Goal: Information Seeking & Learning: Learn about a topic

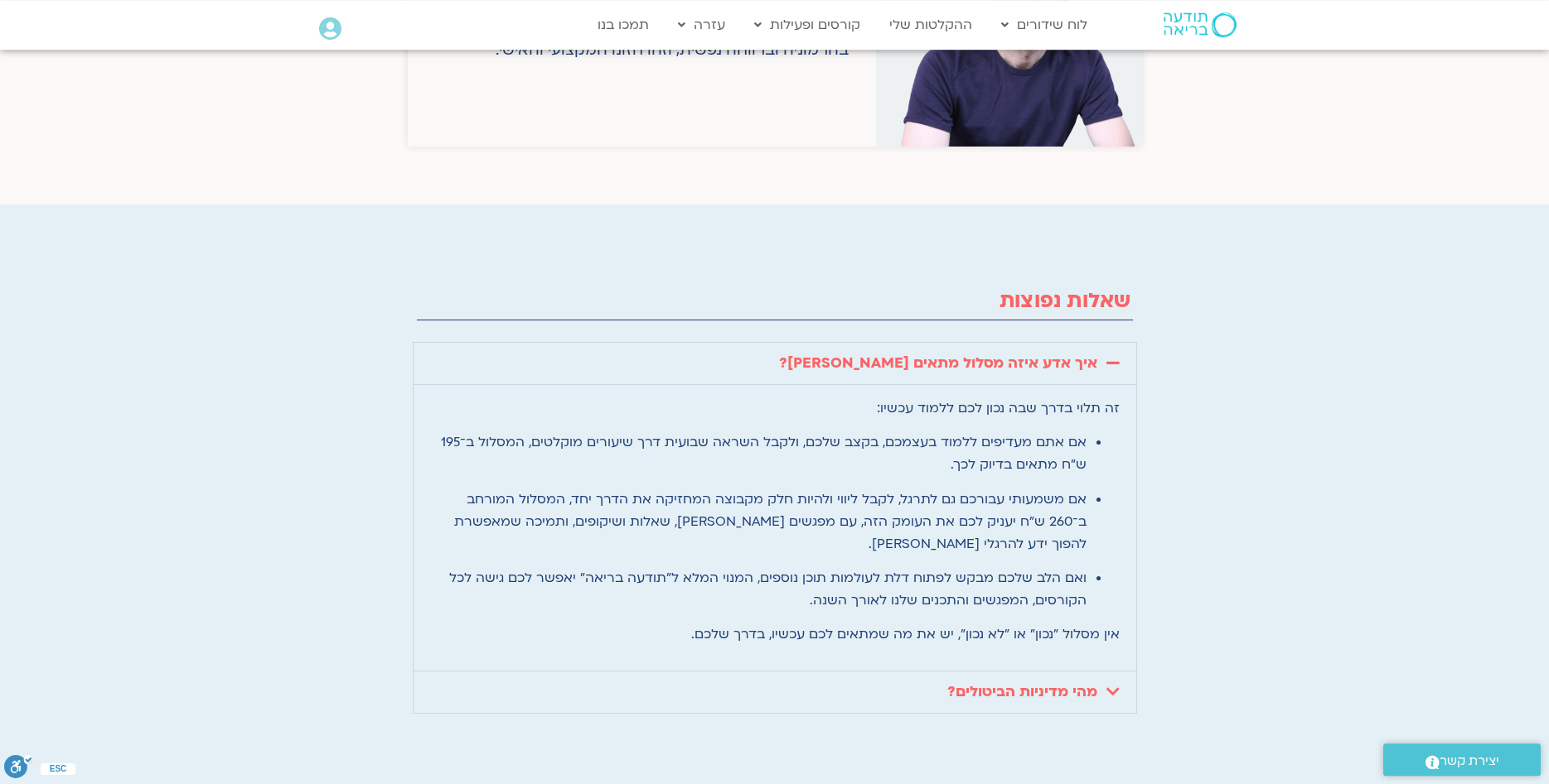
scroll to position [3971, 0]
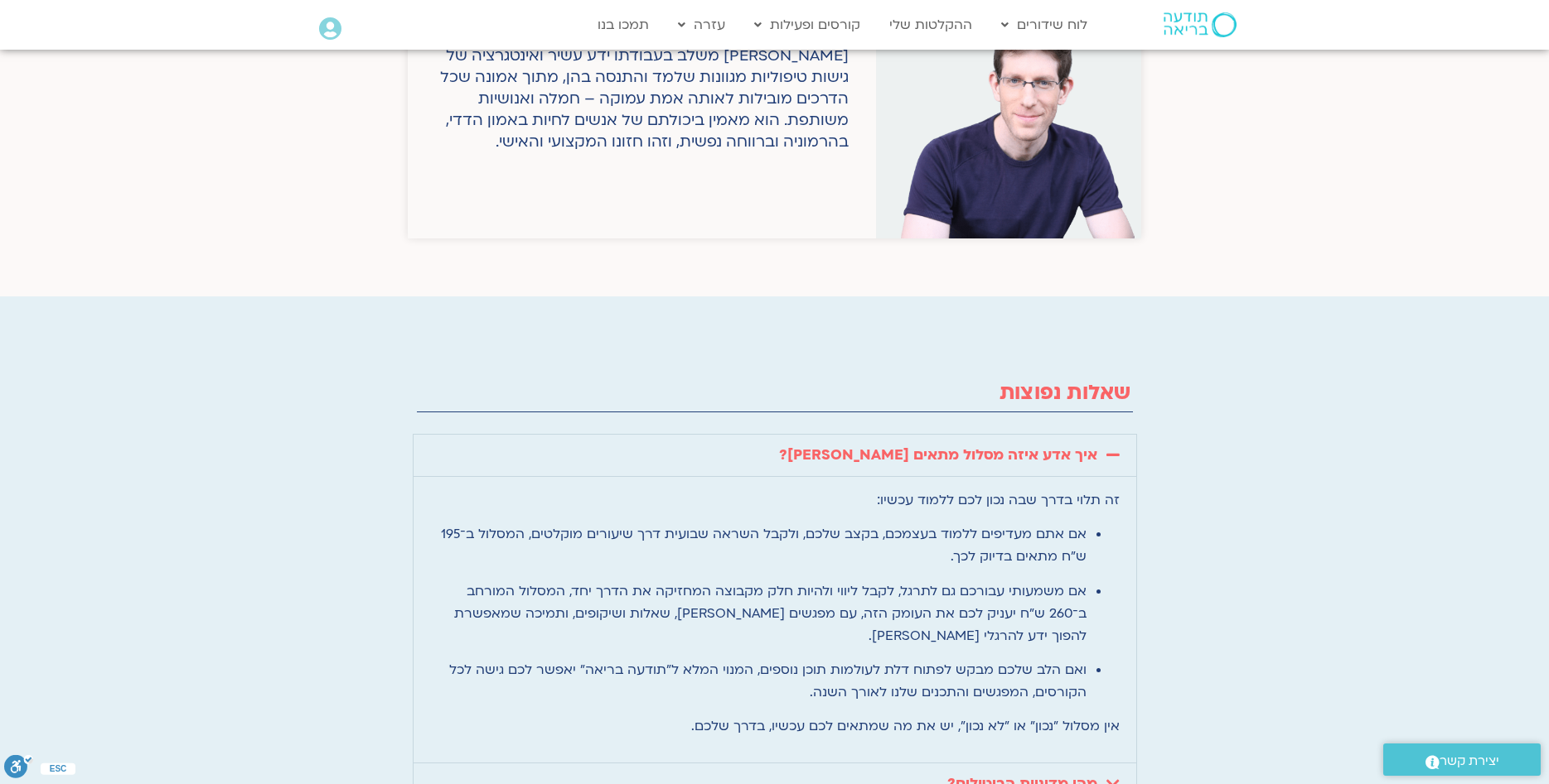
click at [1047, 774] on link "מהי מדיניות הביטולים?" at bounding box center [1022, 783] width 150 height 19
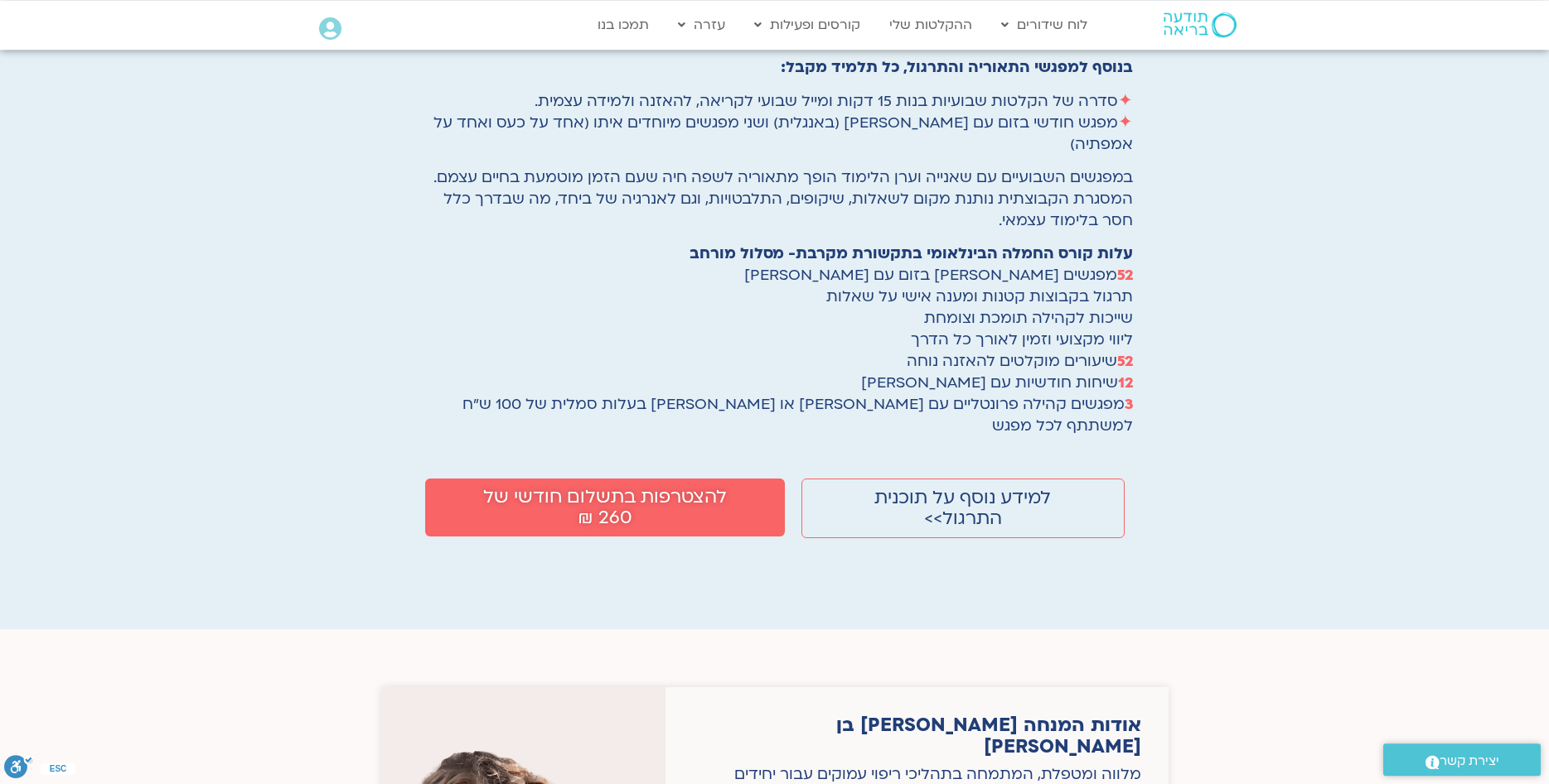
scroll to position [2873, 0]
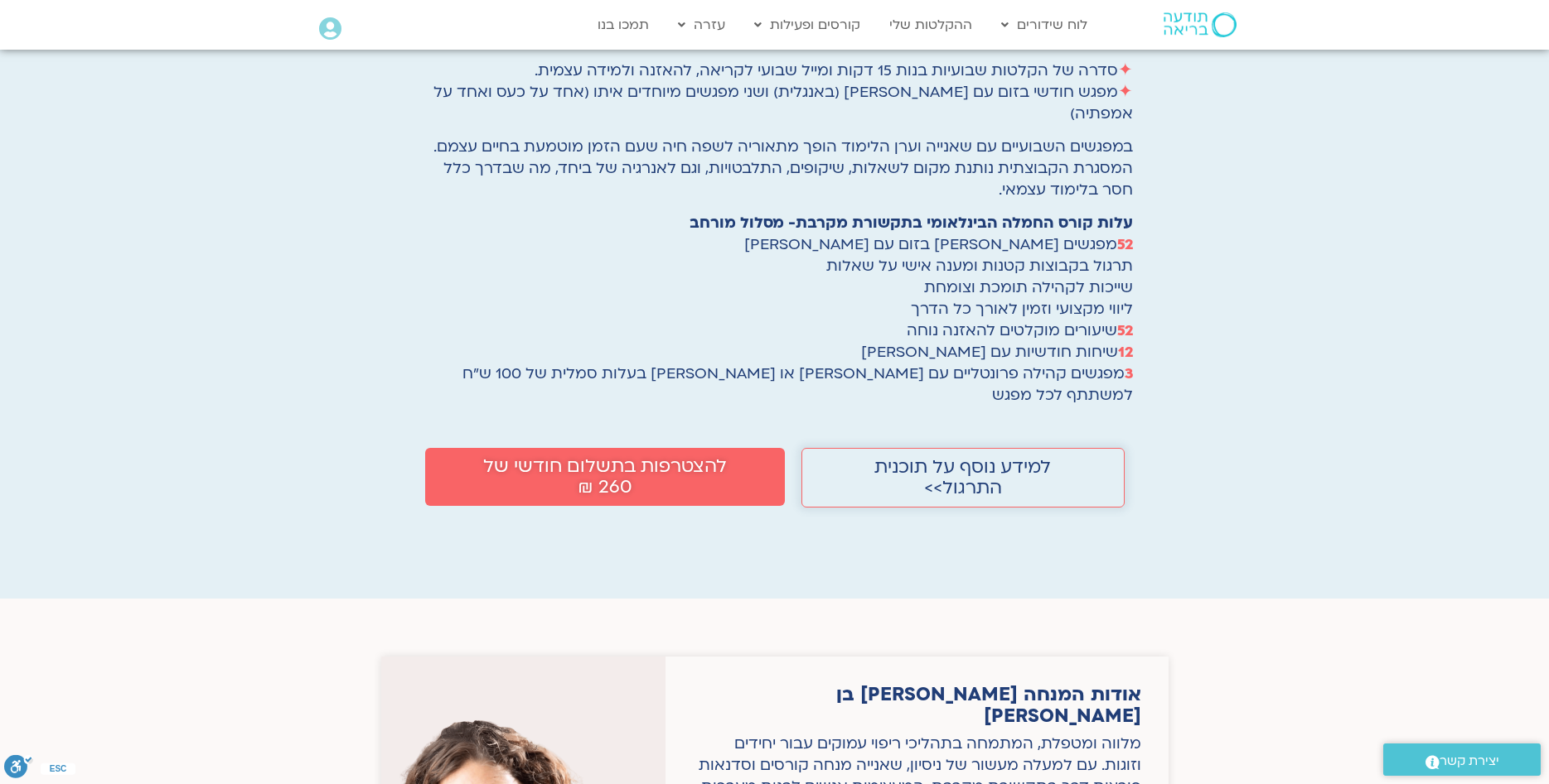
click at [988, 457] on span "למידע נוסף על תוכנית התרגול>>" at bounding box center [962, 478] width 230 height 42
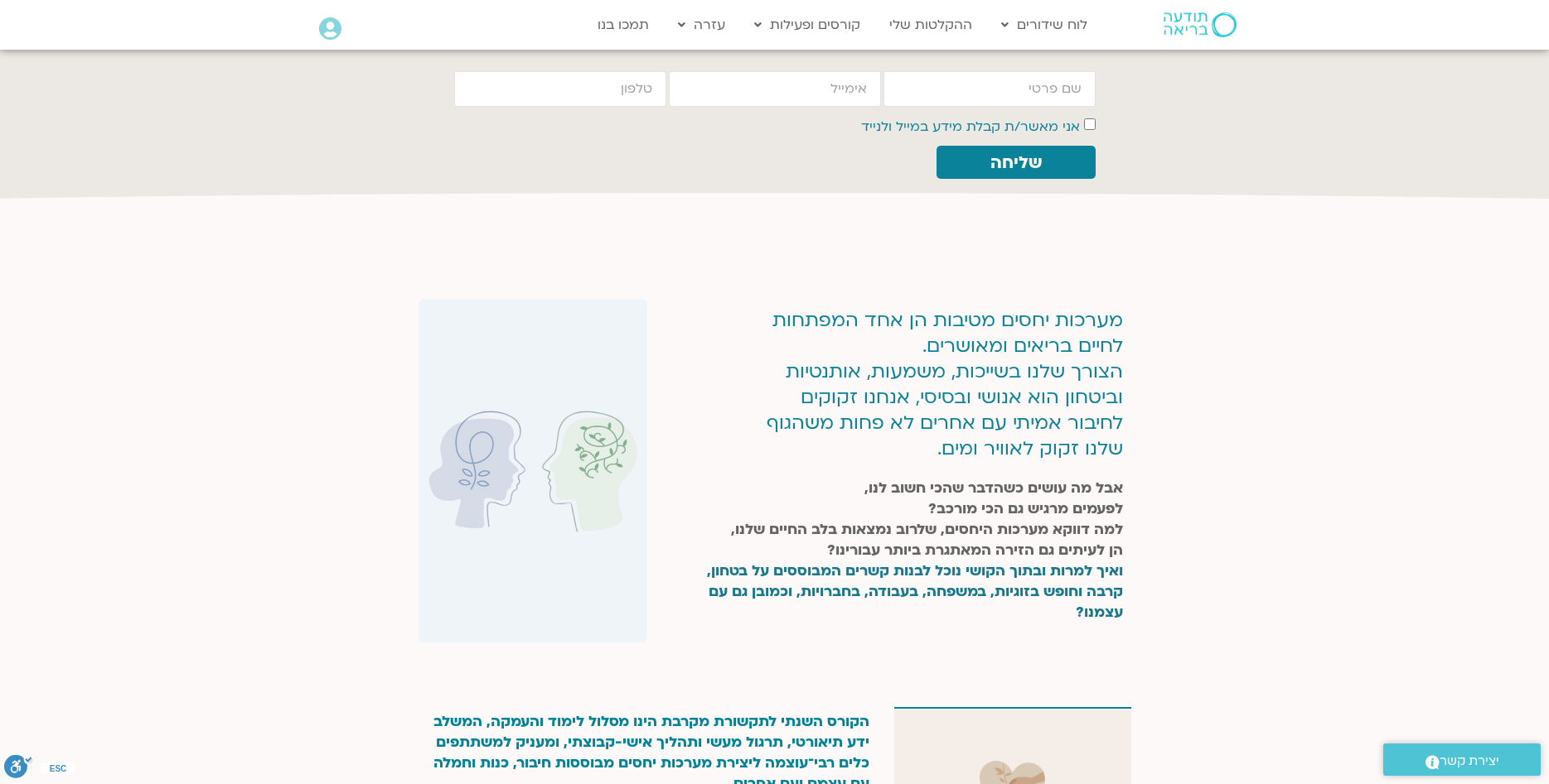
scroll to position [84, 0]
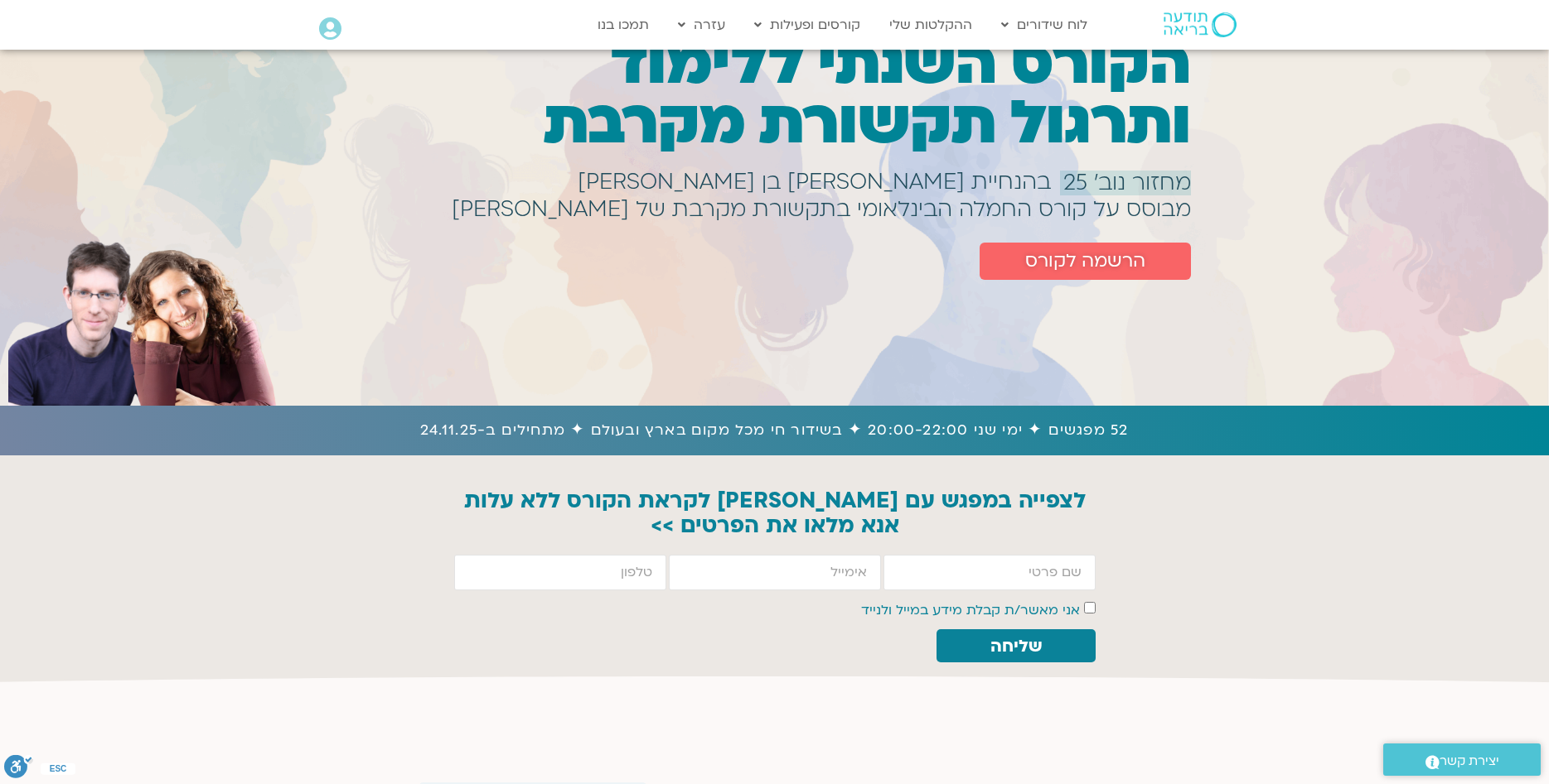
click at [622, 207] on h1 "מבוסס על קורס החמלה הבינלאומי בתקשורת מקרבת של תום בונד" at bounding box center [821, 210] width 740 height 7
drag, startPoint x: 626, startPoint y: 202, endPoint x: 544, endPoint y: 195, distance: 82.3
click at [544, 207] on h1 "מבוסס על קורס החמלה הבינלאומי בתקשורת מקרבת של תום בונד" at bounding box center [821, 210] width 740 height 7
copy h1 "תום בונד"
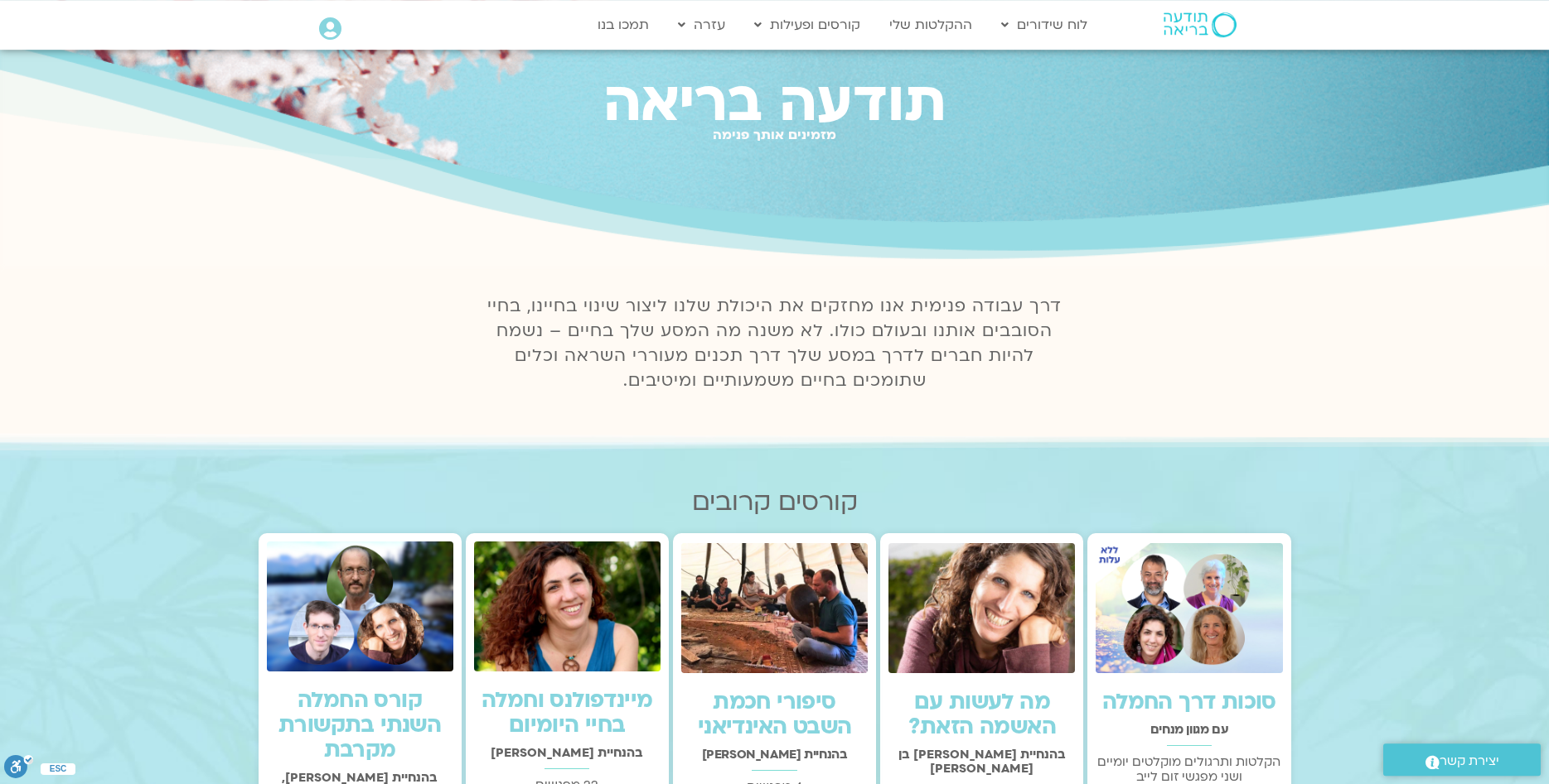
scroll to position [253, 0]
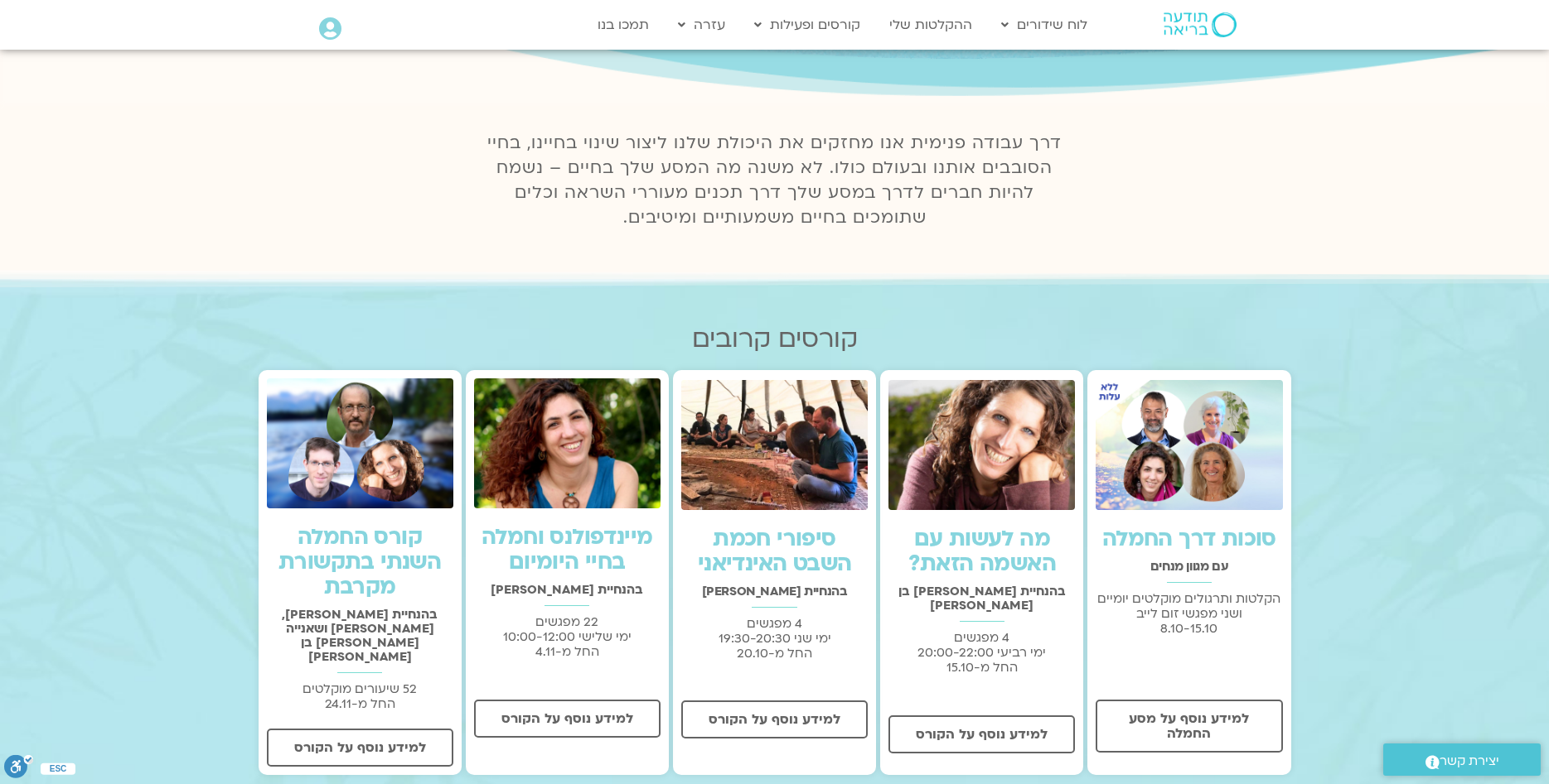
click at [361, 556] on link "קורס החמלה השנתי בתקשורת מקרבת" at bounding box center [359, 562] width 162 height 79
click at [1198, 534] on link "סוכות דרך החמלה" at bounding box center [1189, 540] width 174 height 30
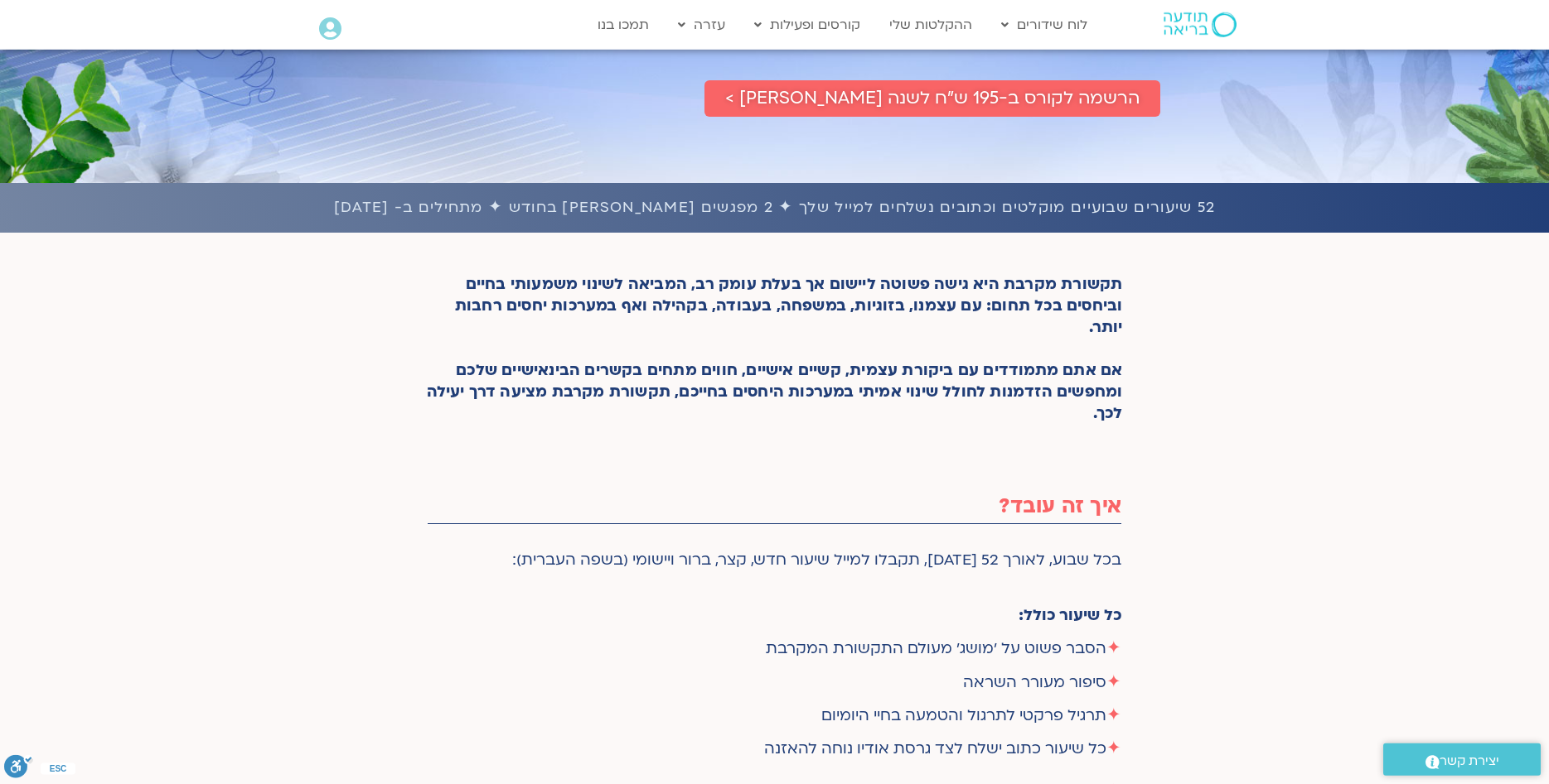
scroll to position [338, 0]
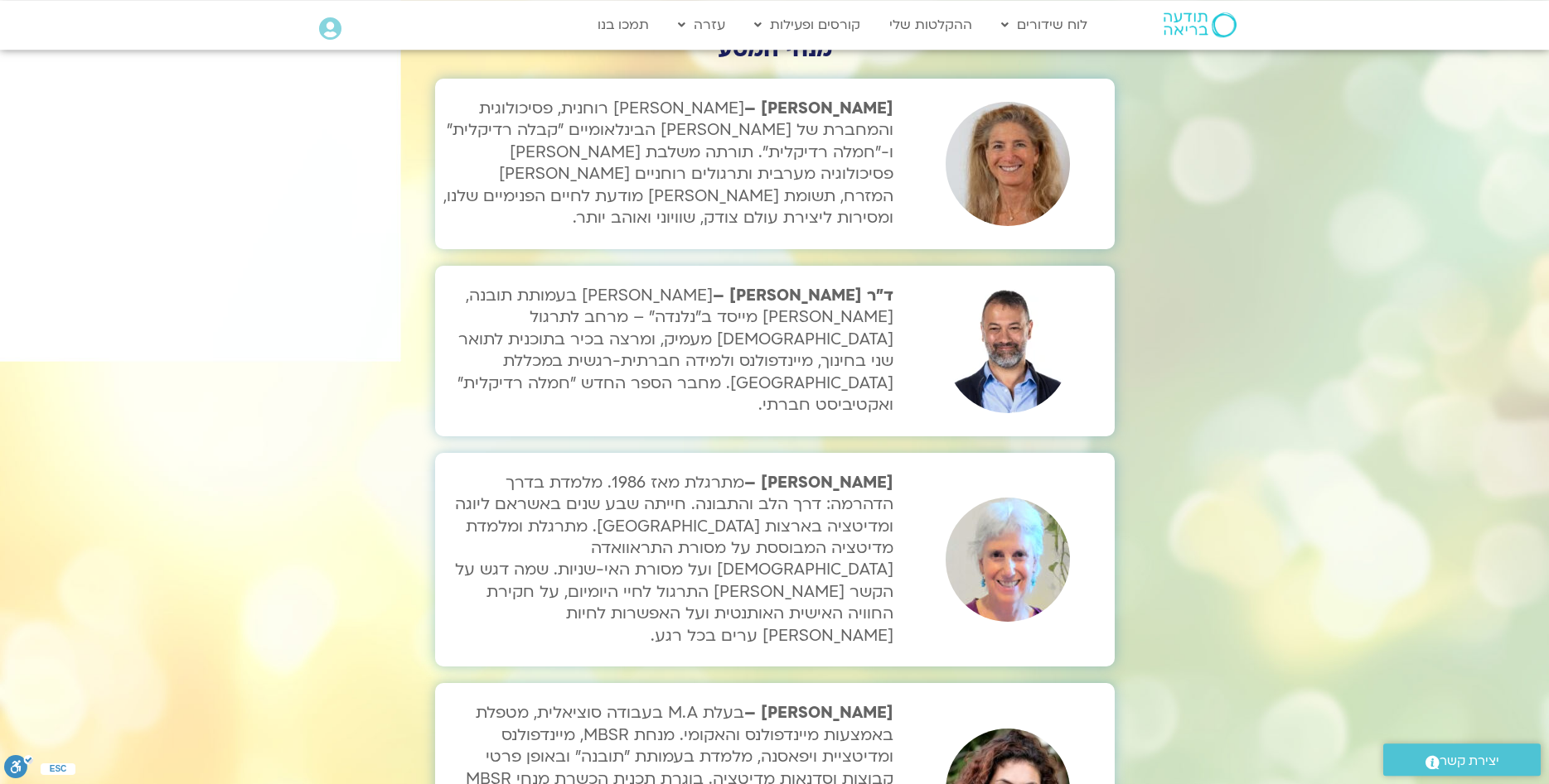
scroll to position [4901, 0]
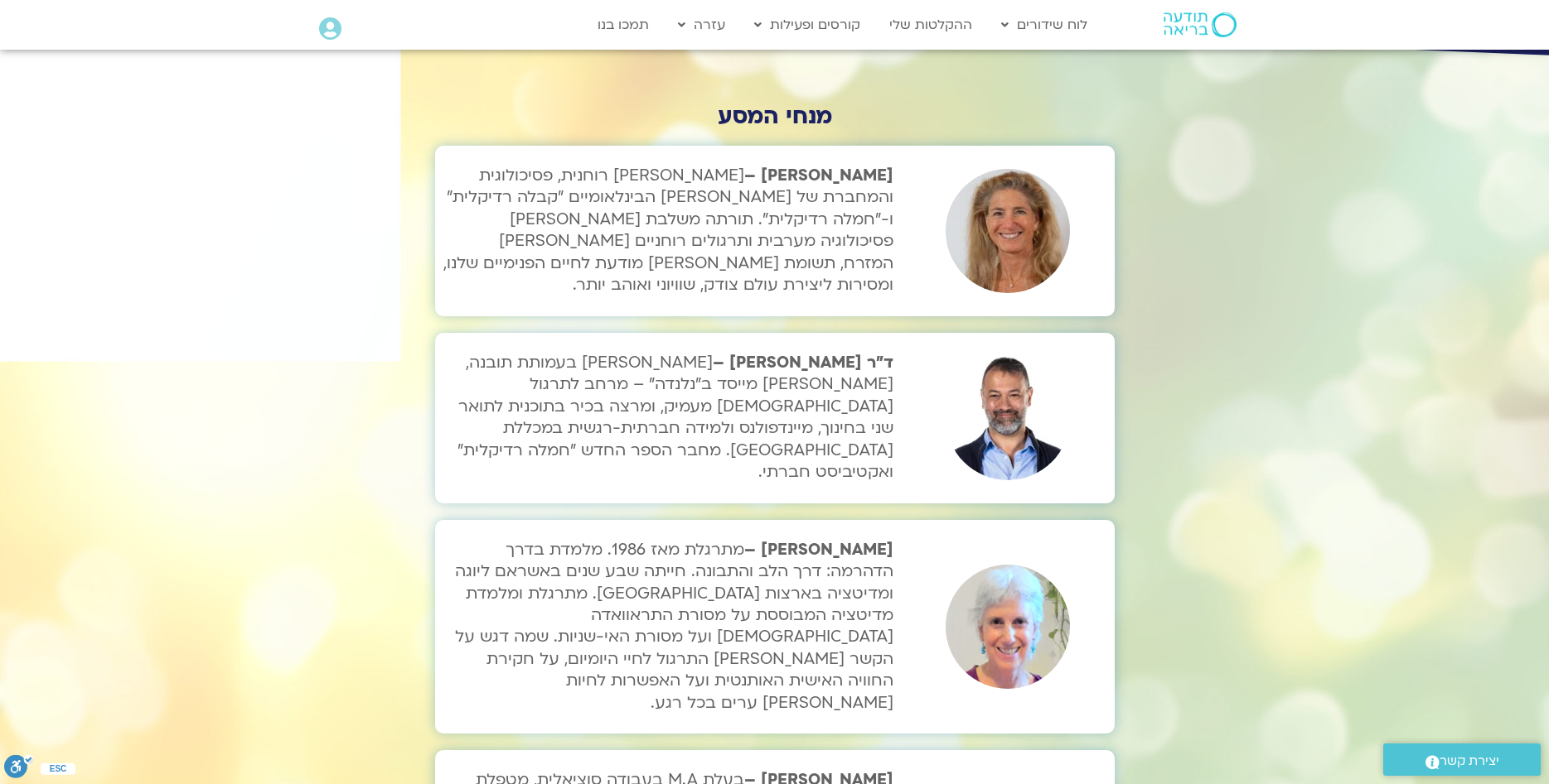
click at [335, 24] on icon at bounding box center [330, 29] width 23 height 23
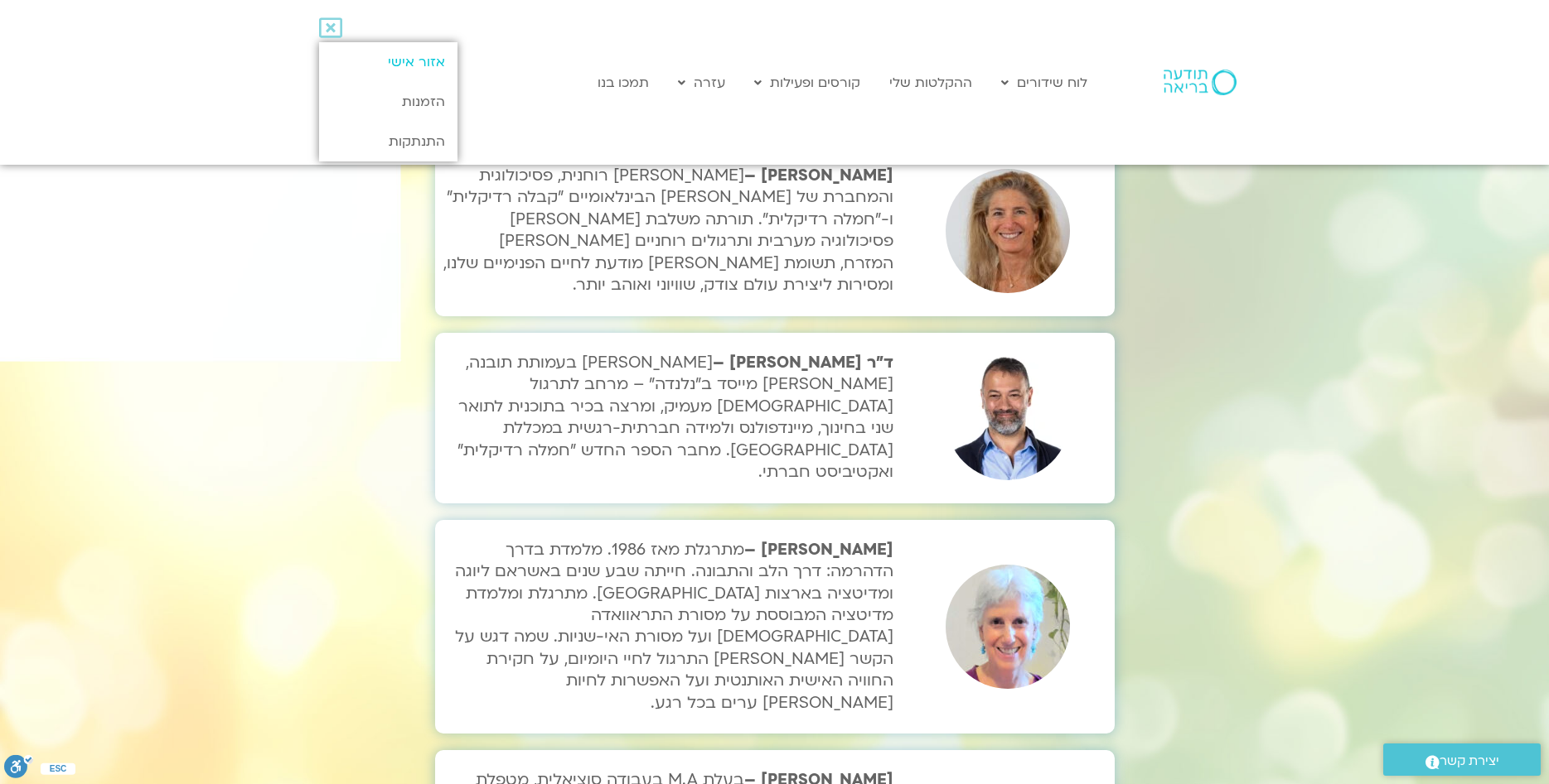
click at [411, 67] on link "אזור אישי" at bounding box center [388, 63] width 138 height 40
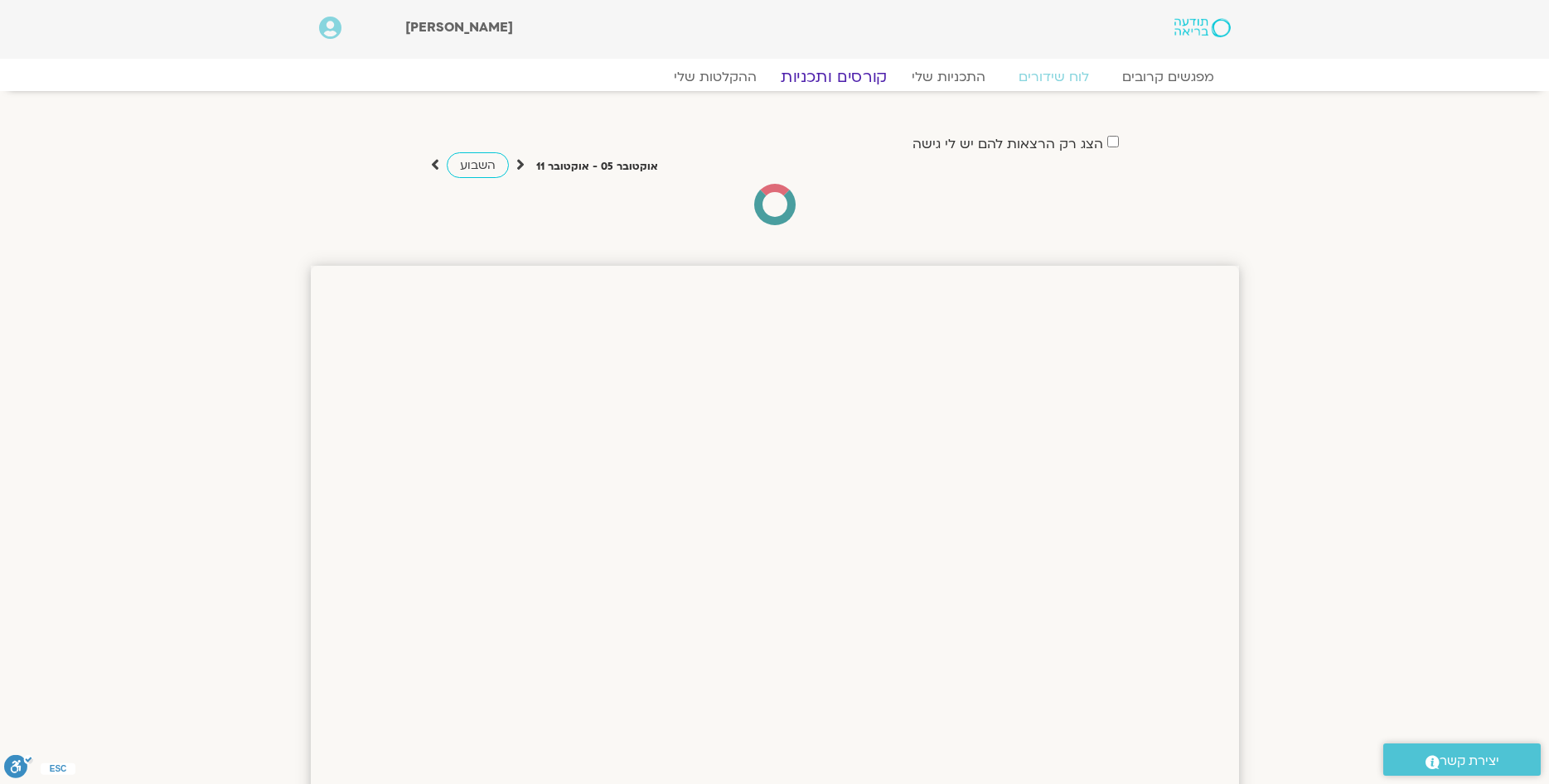
click at [839, 76] on link "קורסים ותכניות" at bounding box center [833, 78] width 146 height 20
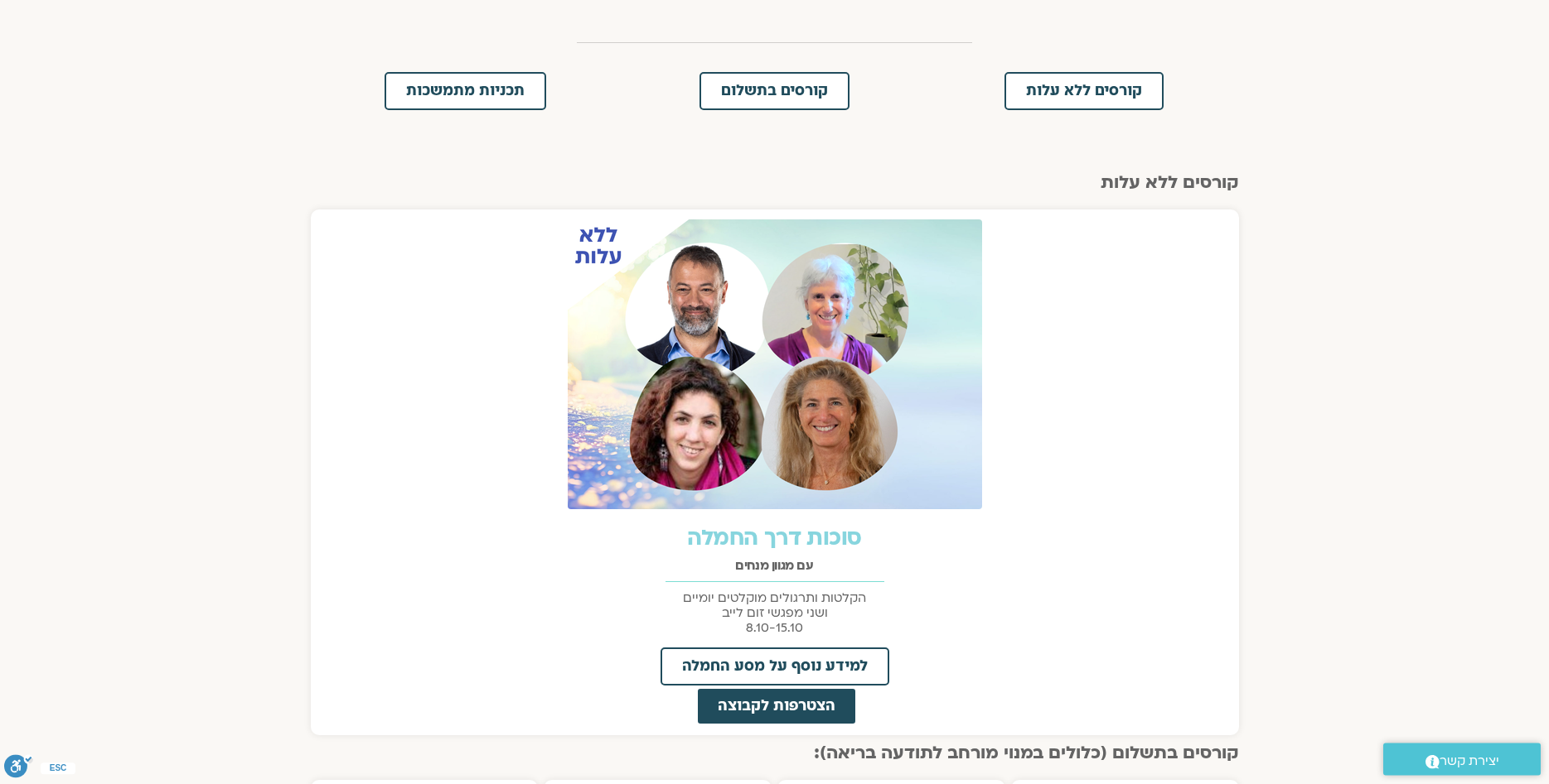
scroll to position [507, 0]
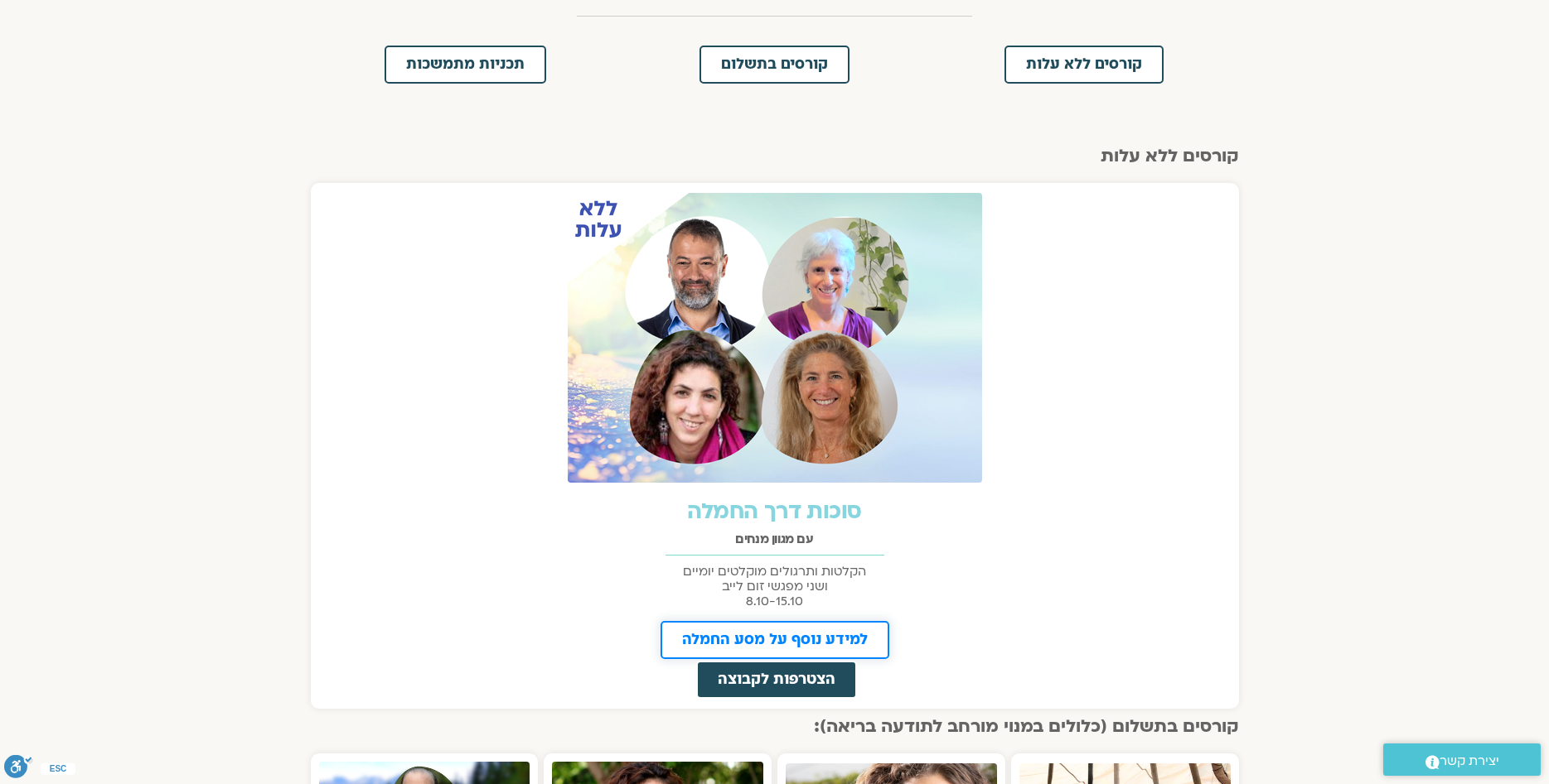
click at [780, 638] on span "למידע נוסף על מסע החמלה" at bounding box center [774, 640] width 186 height 15
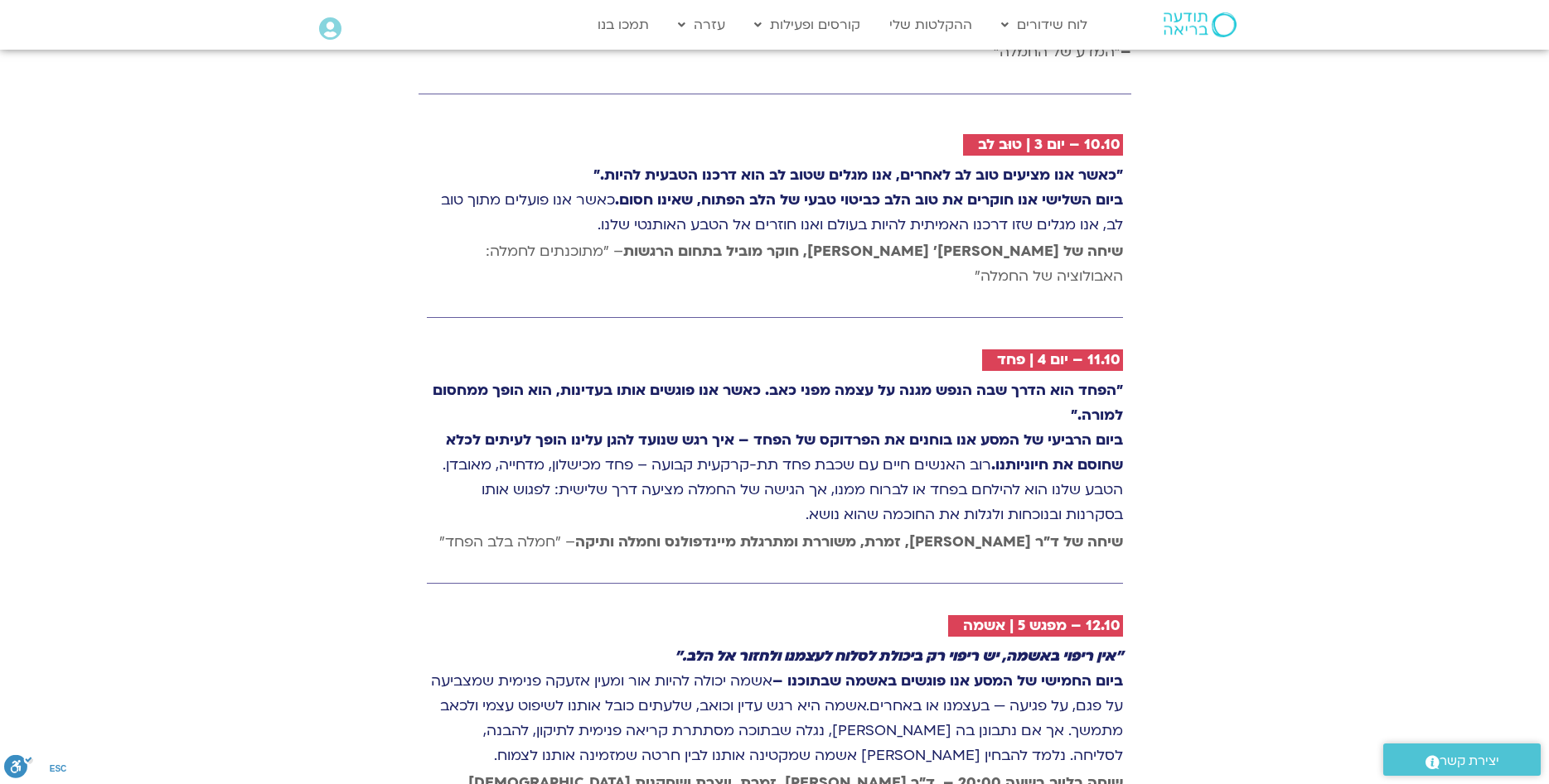
scroll to position [3295, 0]
